Goal: Answer question/provide support

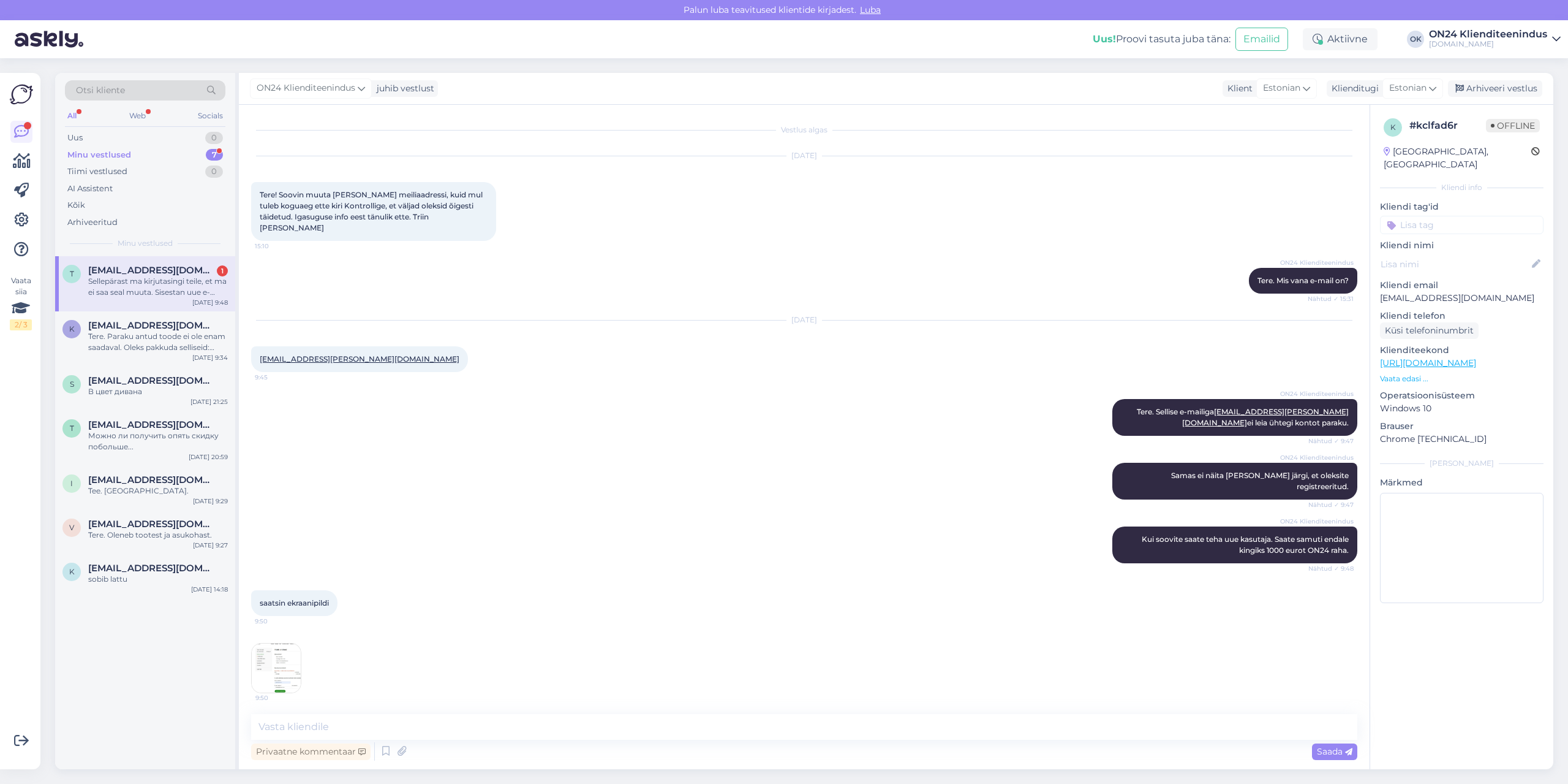
scroll to position [162, 0]
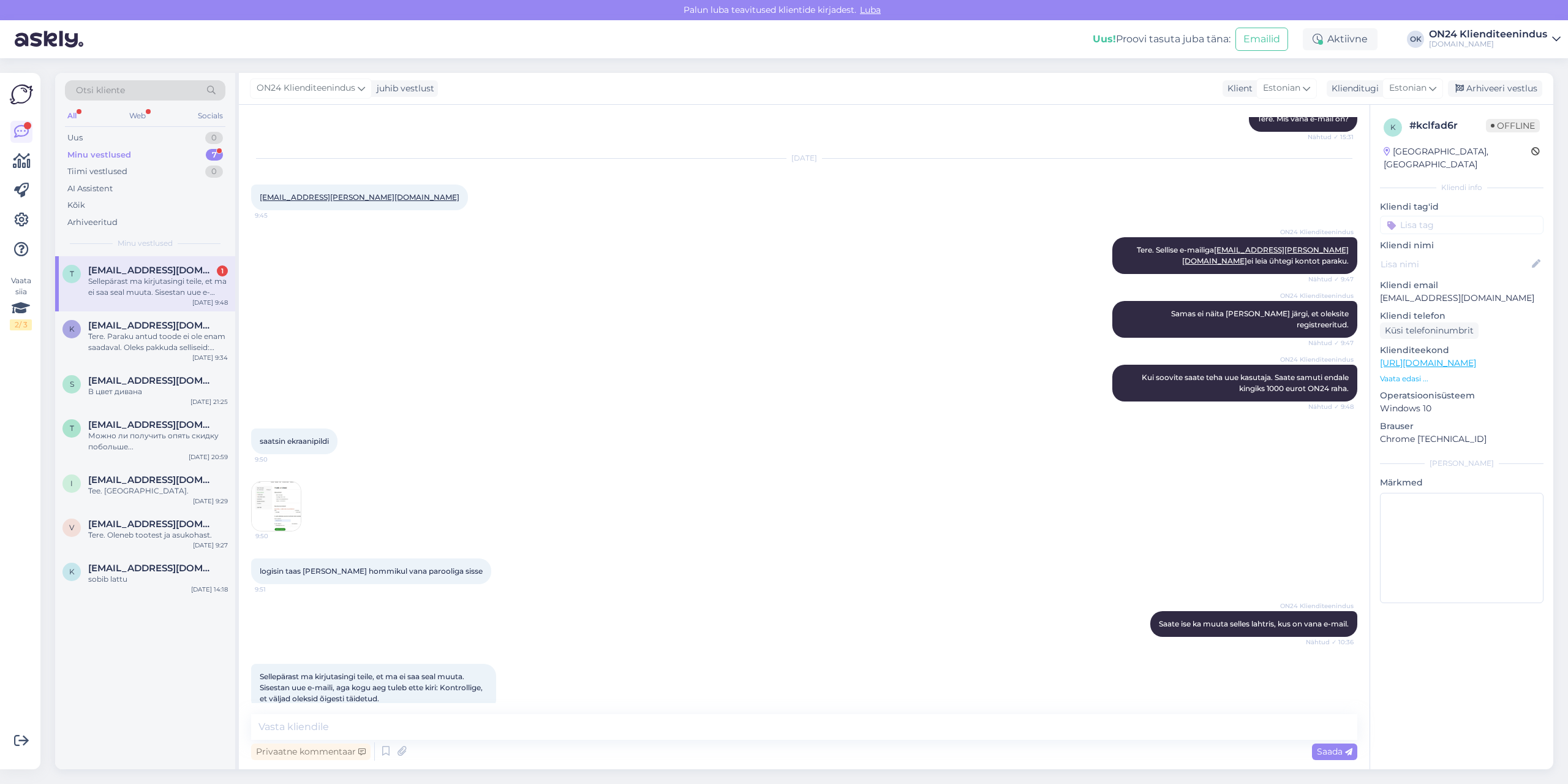
click at [160, 272] on span "[EMAIL_ADDRESS][DOMAIN_NAME]" at bounding box center [152, 270] width 127 height 11
click at [400, 728] on textarea at bounding box center [805, 727] width 1106 height 25
click at [288, 497] on img at bounding box center [275, 505] width 49 height 49
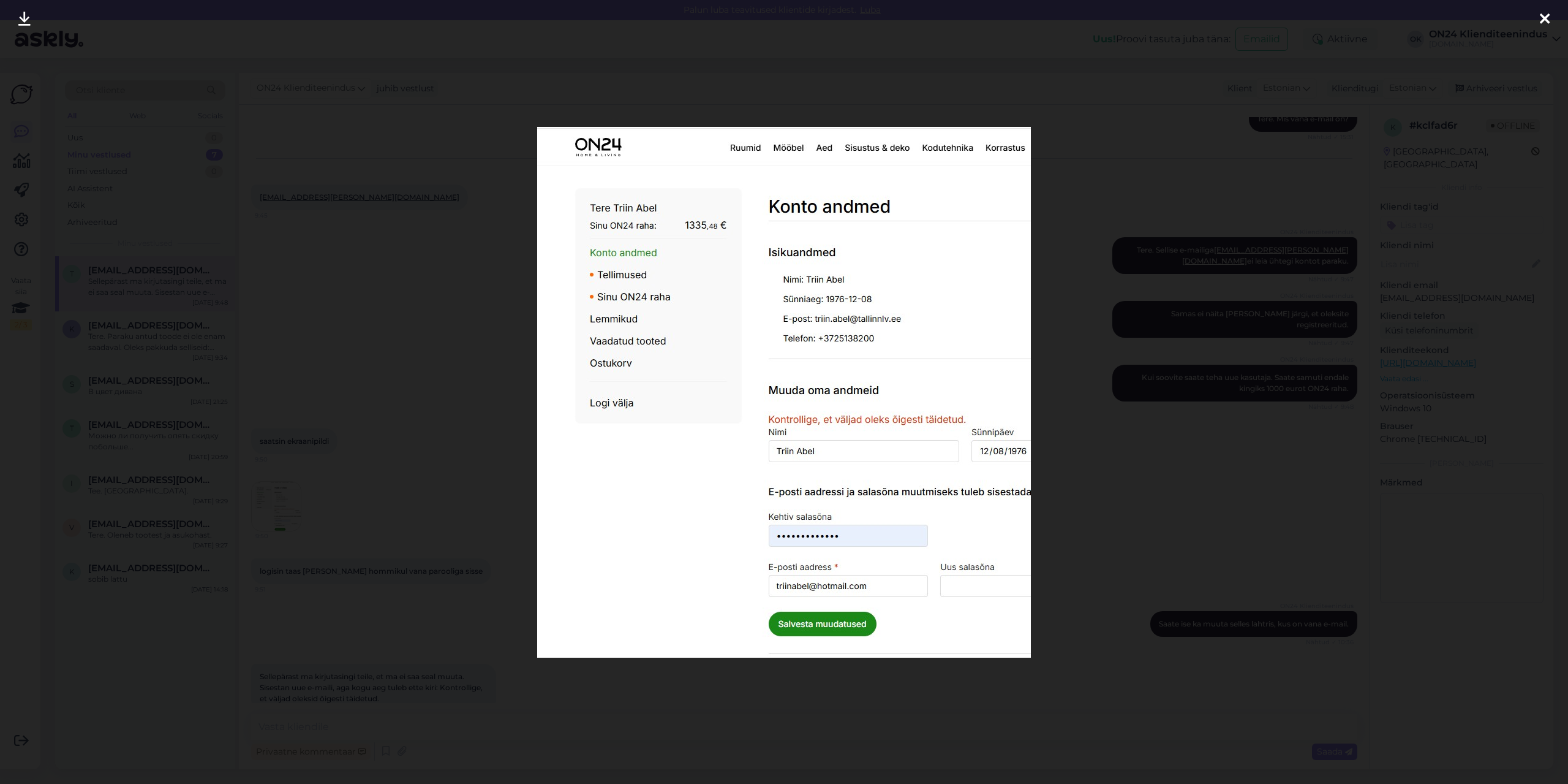
click at [307, 488] on div at bounding box center [784, 392] width 1568 height 784
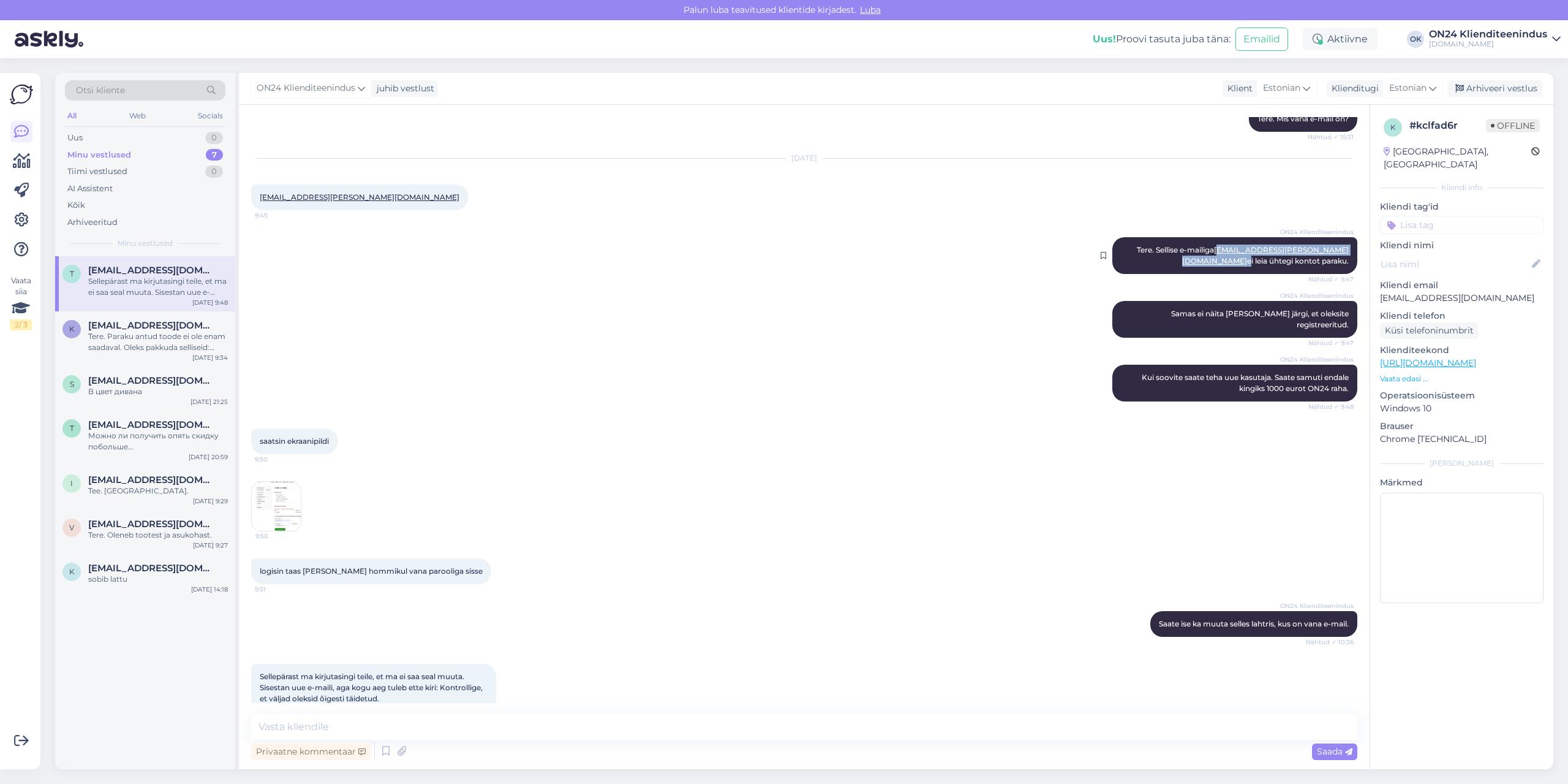
drag, startPoint x: 1292, startPoint y: 238, endPoint x: 1211, endPoint y: 243, distance: 81.2
click at [1211, 245] on span "Tere. Sellise e-mailiga [EMAIL_ADDRESS][PERSON_NAME][DOMAIN_NAME] ei leia ühteg…" at bounding box center [1242, 255] width 212 height 20
click at [1211, 245] on link "[EMAIL_ADDRESS][PERSON_NAME][DOMAIN_NAME]" at bounding box center [1266, 255] width 167 height 20
click at [1253, 252] on div "ON24 Klienditeenindus Tere. Sellise e-mailiga [EMAIL_ADDRESS][PERSON_NAME][DOMA…" at bounding box center [1234, 255] width 245 height 37
click at [1398, 292] on p "[EMAIL_ADDRESS][DOMAIN_NAME]" at bounding box center [1462, 298] width 164 height 13
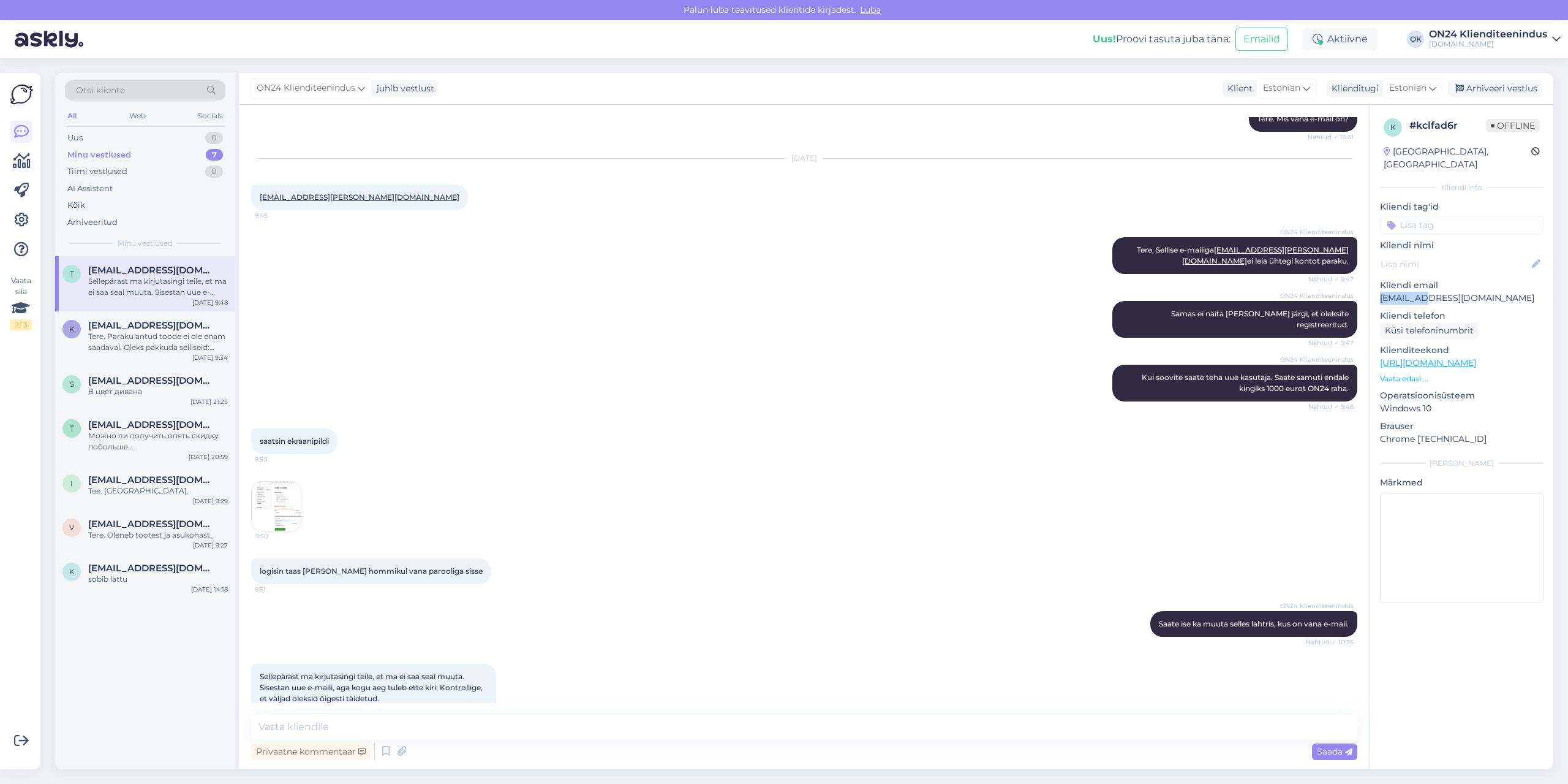
click at [1398, 292] on p "[EMAIL_ADDRESS][DOMAIN_NAME]" at bounding box center [1462, 298] width 164 height 13
copy p "[EMAIL_ADDRESS][DOMAIN_NAME]"
click at [683, 733] on textarea at bounding box center [805, 727] width 1106 height 25
click at [1403, 292] on p "[EMAIL_ADDRESS][DOMAIN_NAME]" at bounding box center [1462, 298] width 164 height 13
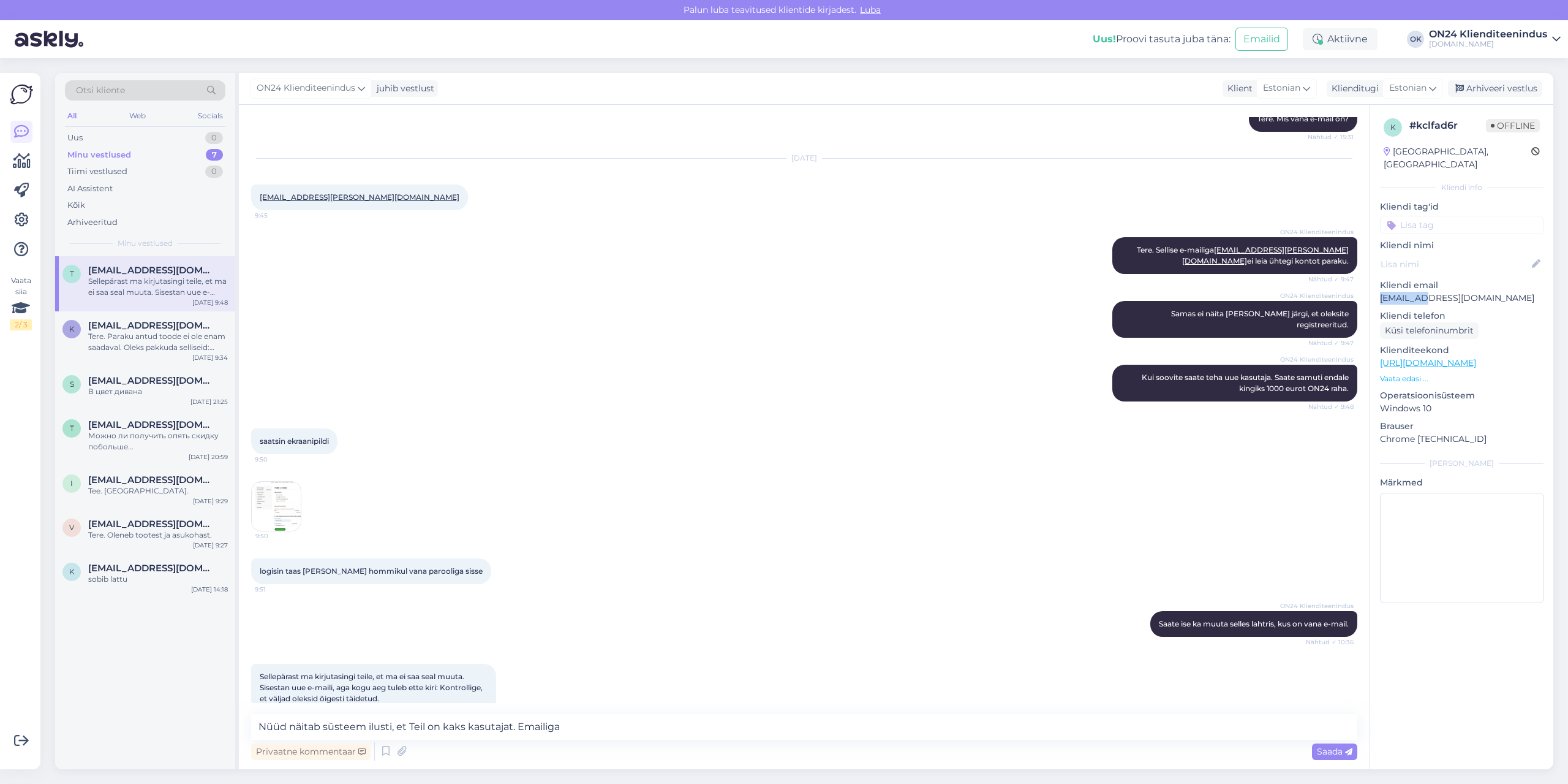
click at [1403, 292] on p "[EMAIL_ADDRESS][DOMAIN_NAME]" at bounding box center [1462, 298] width 164 height 13
copy p "[EMAIL_ADDRESS][DOMAIN_NAME]"
click at [611, 726] on textarea "Nüüd näitab süsteem ilusti, et Teil on kaks kasutajat. Emailiga" at bounding box center [805, 727] width 1106 height 25
paste textarea "[EMAIL_ADDRESS][DOMAIN_NAME]"
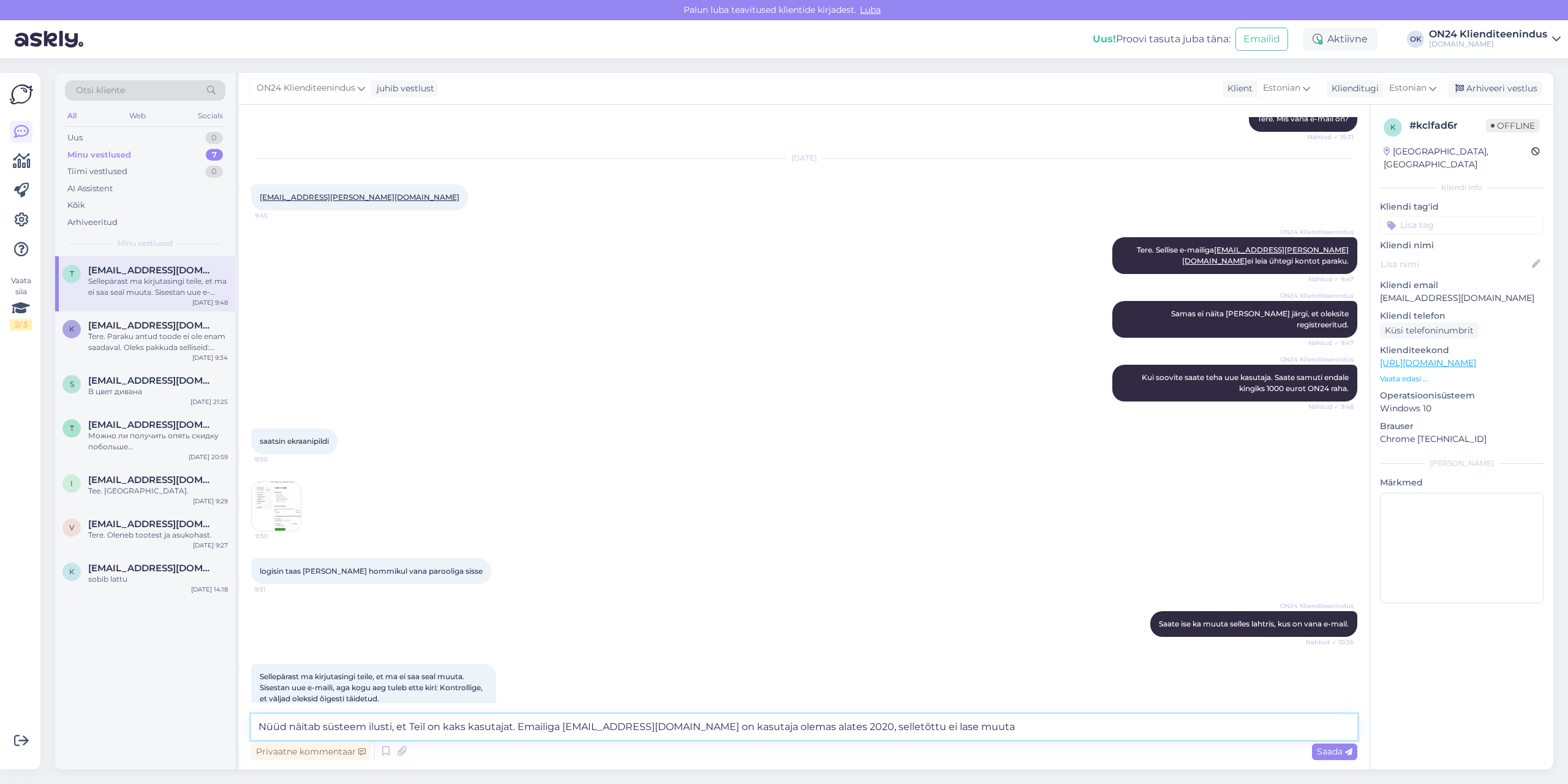
type textarea "Nüüd näitab süsteem ilusti, et Teil on kaks kasutajat. Emailiga [EMAIL_ADDRESS]…"
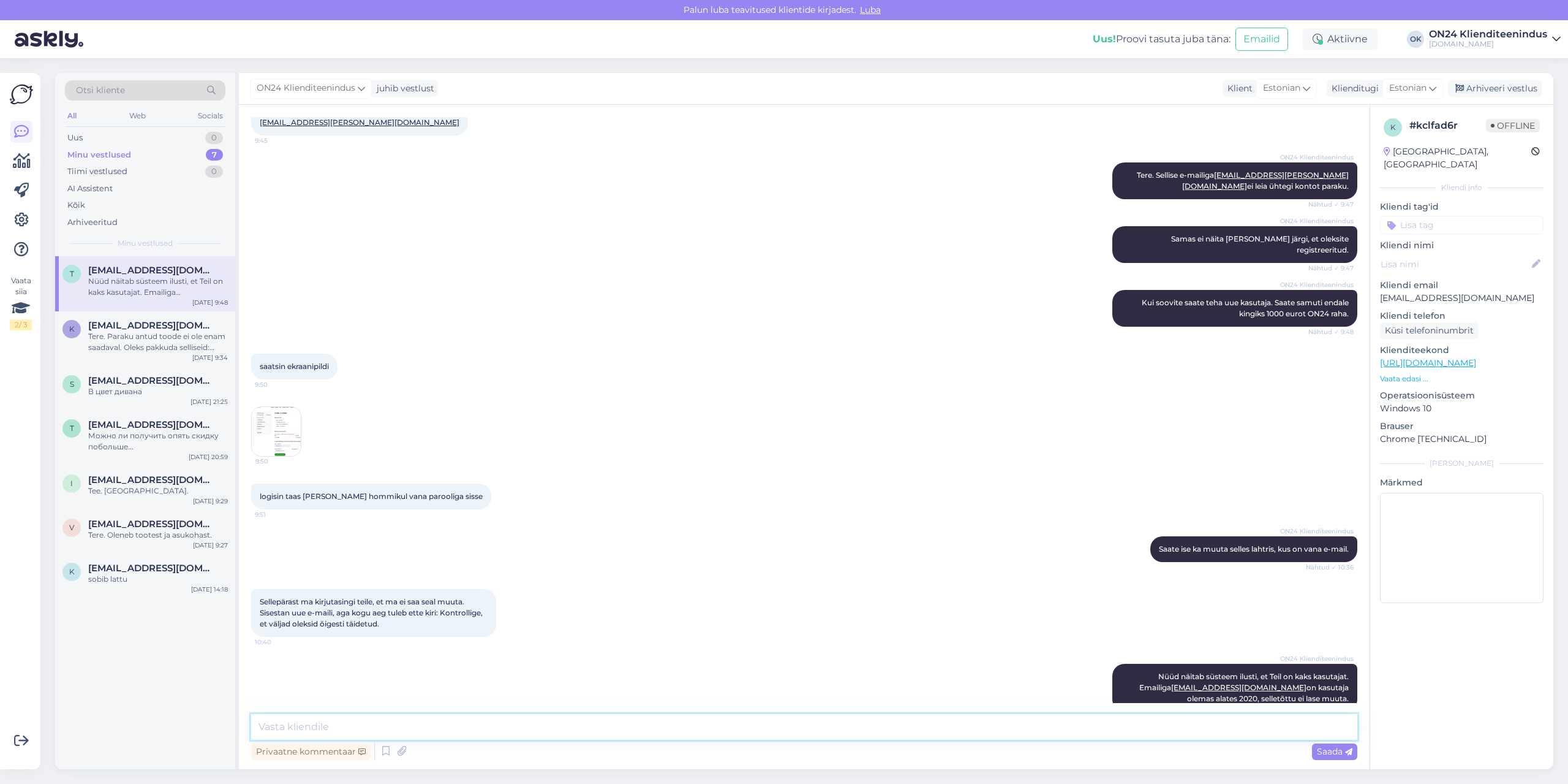
click at [336, 721] on textarea at bounding box center [805, 727] width 1106 height 25
type textarea "S"
